Goal: Task Accomplishment & Management: Use online tool/utility

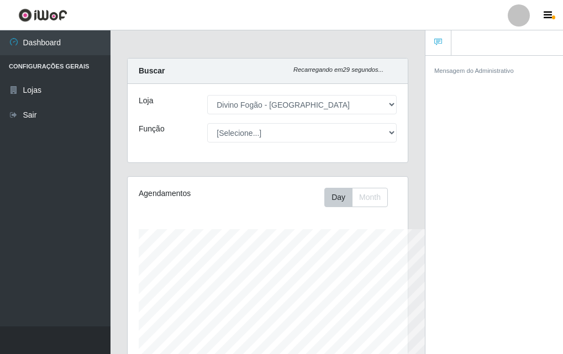
select select "499"
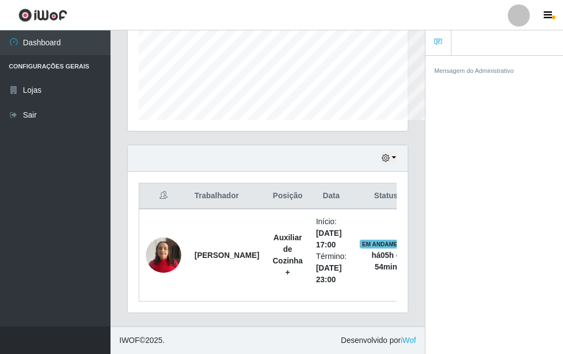
scroll to position [229, 280]
click at [545, 19] on icon "button" at bounding box center [547, 15] width 8 height 10
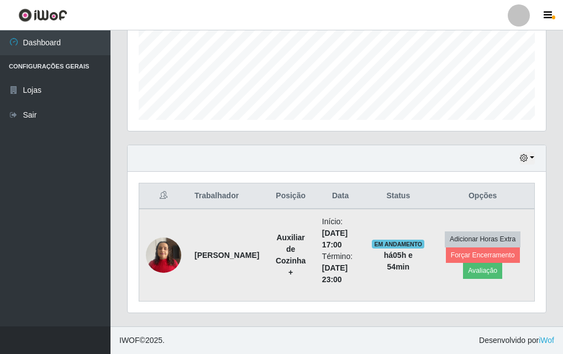
scroll to position [229, 418]
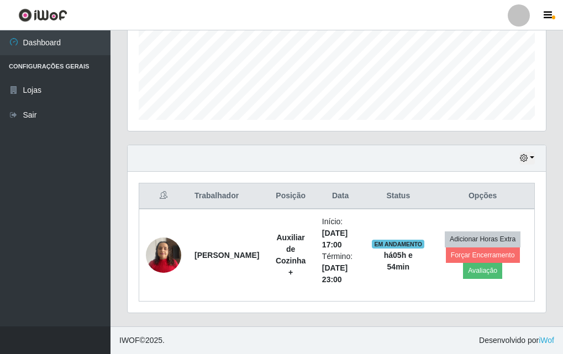
click at [545, 19] on icon "button" at bounding box center [547, 15] width 8 height 10
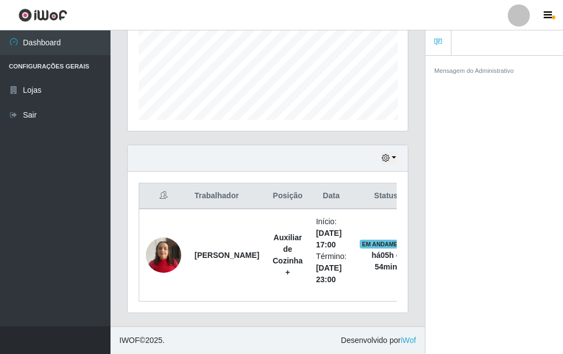
scroll to position [551871, 551820]
click at [511, 96] on div "Mensagem do Administrativo" at bounding box center [493, 206] width 137 height 303
drag, startPoint x: 500, startPoint y: 83, endPoint x: 496, endPoint y: 59, distance: 24.7
click at [526, 78] on div "Mensagem do Administrativo" at bounding box center [493, 70] width 137 height 29
click at [441, 44] on icon at bounding box center [438, 42] width 8 height 8
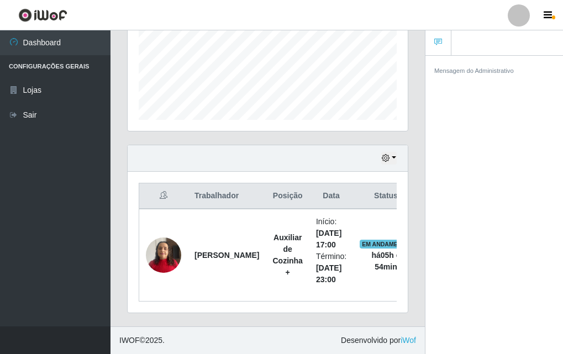
click at [499, 55] on div "Mensagem do Administrativo" at bounding box center [493, 206] width 137 height 303
click at [501, 45] on ul at bounding box center [493, 42] width 137 height 25
drag, startPoint x: 453, startPoint y: 127, endPoint x: 433, endPoint y: 128, distance: 20.4
click at [453, 128] on div "Mensagem do Administrativo" at bounding box center [493, 206] width 137 height 303
click at [334, 170] on div "Hoje 1 dia 3 dias 1 Semana Não encerrados" at bounding box center [268, 158] width 280 height 27
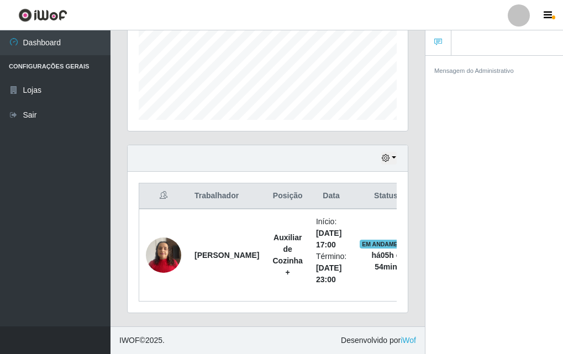
click at [541, 3] on header "Perfil Alterar Senha Sair" at bounding box center [281, 15] width 563 height 30
click at [547, 22] on button "button" at bounding box center [549, 15] width 28 height 15
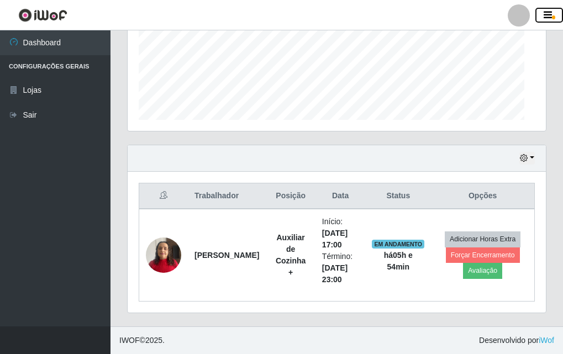
scroll to position [229, 418]
click at [144, 197] on th at bounding box center [163, 196] width 49 height 26
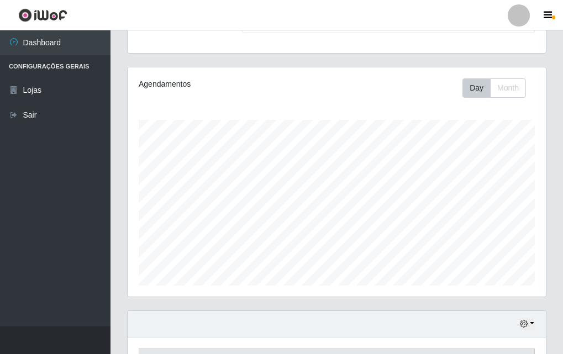
scroll to position [0, 0]
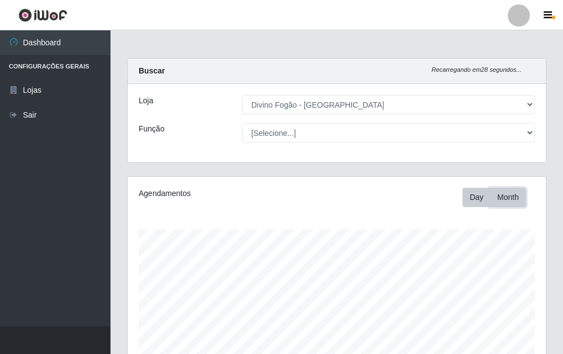
click at [500, 190] on button "Month" at bounding box center [508, 197] width 36 height 19
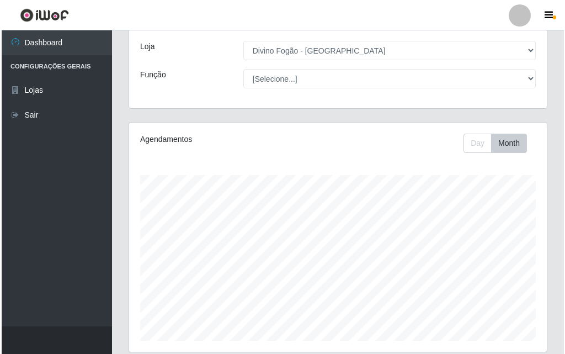
scroll to position [275, 0]
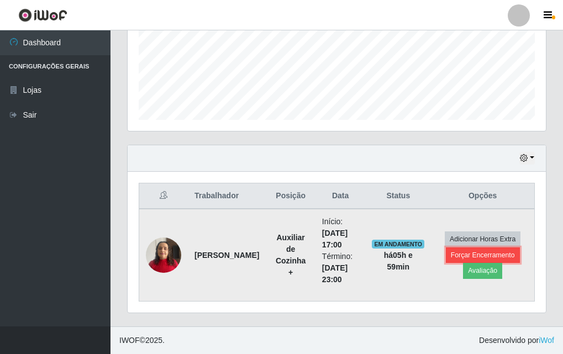
click at [474, 255] on button "Forçar Encerramento" at bounding box center [483, 254] width 74 height 15
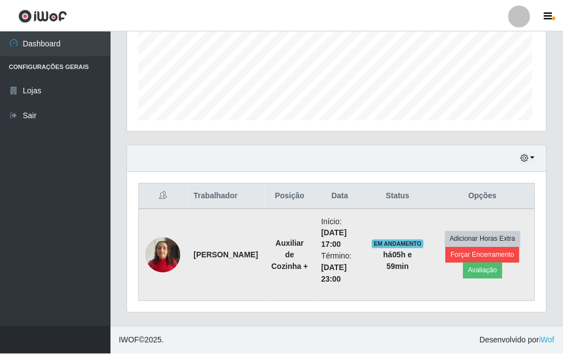
scroll to position [229, 412]
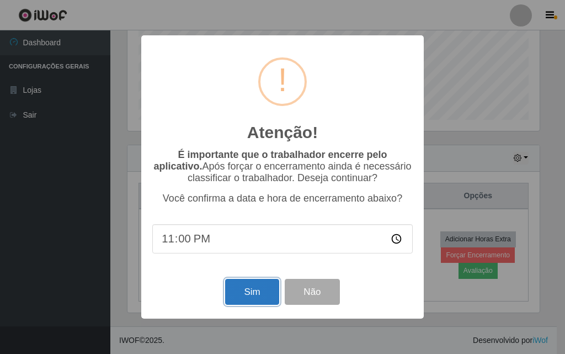
click at [278, 287] on button "Sim" at bounding box center [252, 292] width 54 height 26
